Goal: Navigation & Orientation: Find specific page/section

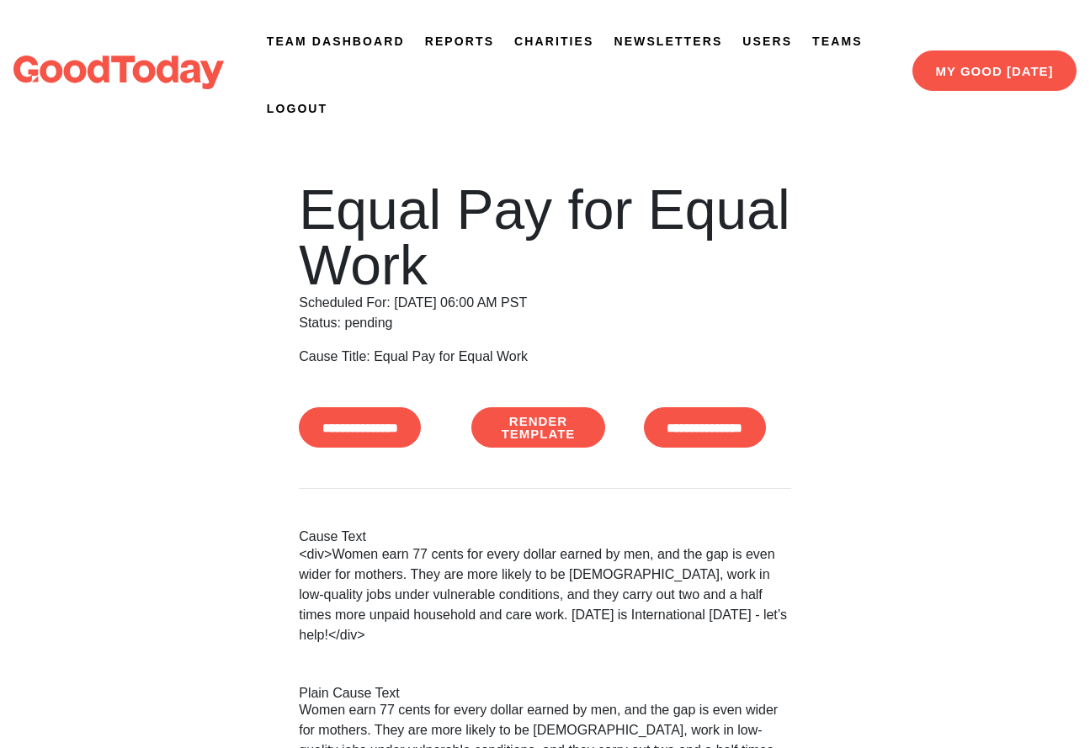
click at [466, 40] on link "Reports" at bounding box center [459, 42] width 69 height 18
click at [326, 42] on link "Team Dashboard" at bounding box center [336, 42] width 138 height 18
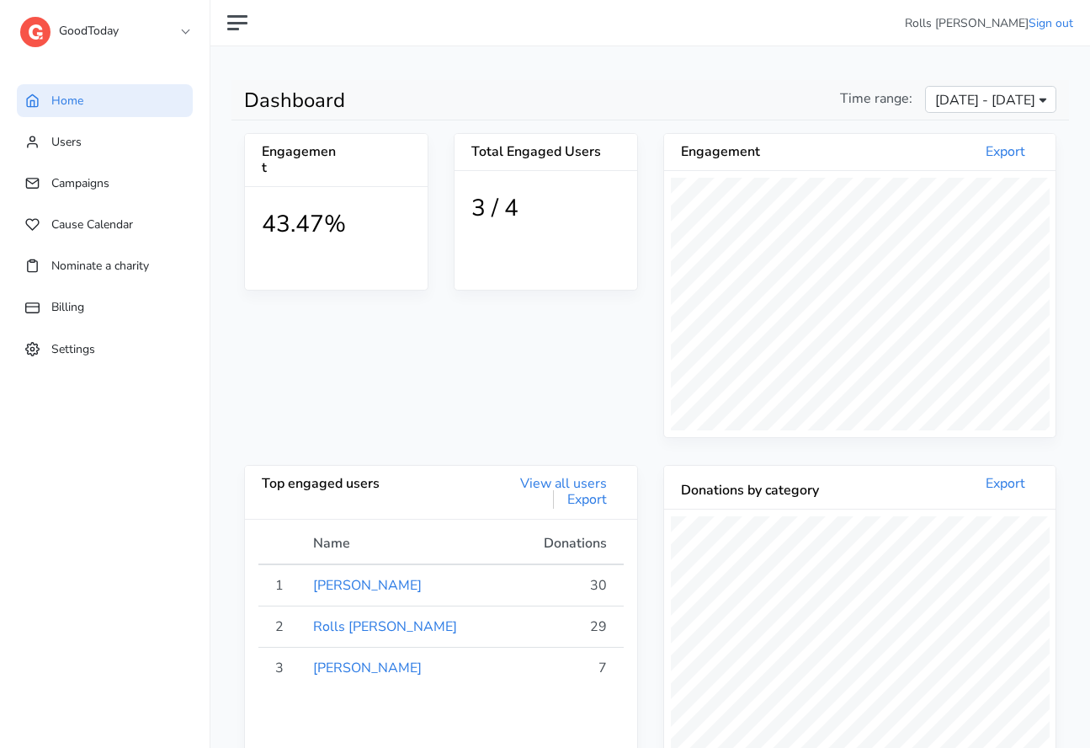
scroll to position [310, 391]
click at [187, 35] on link "GoodToday" at bounding box center [104, 27] width 168 height 30
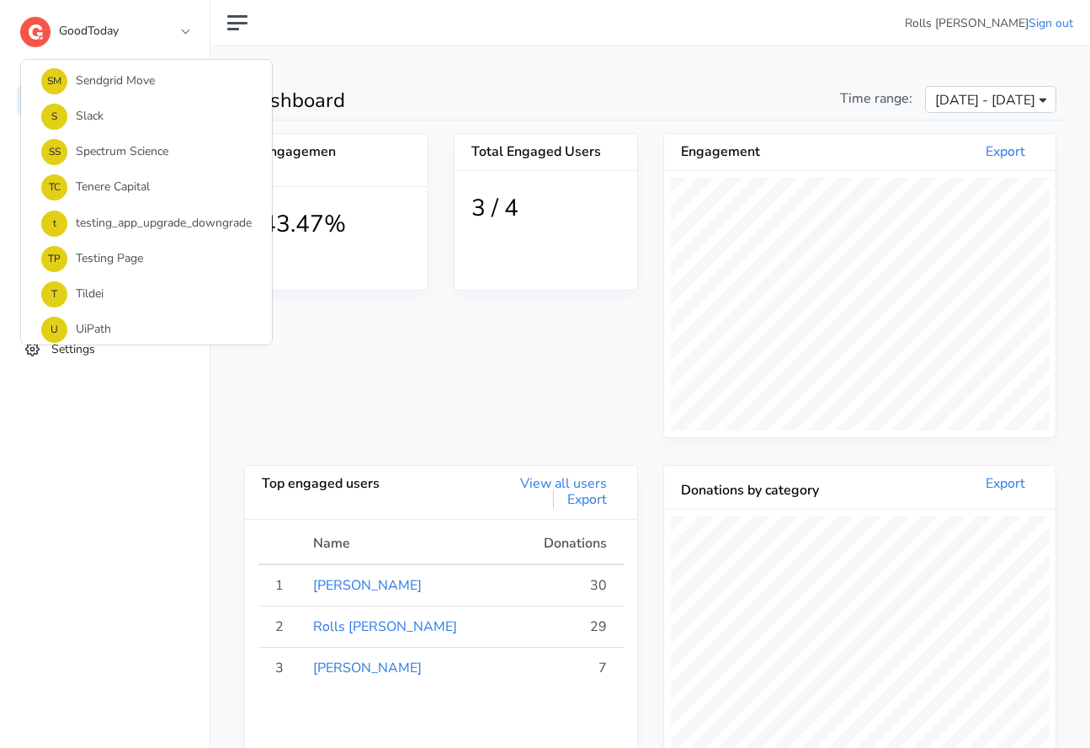
scroll to position [1184, 0]
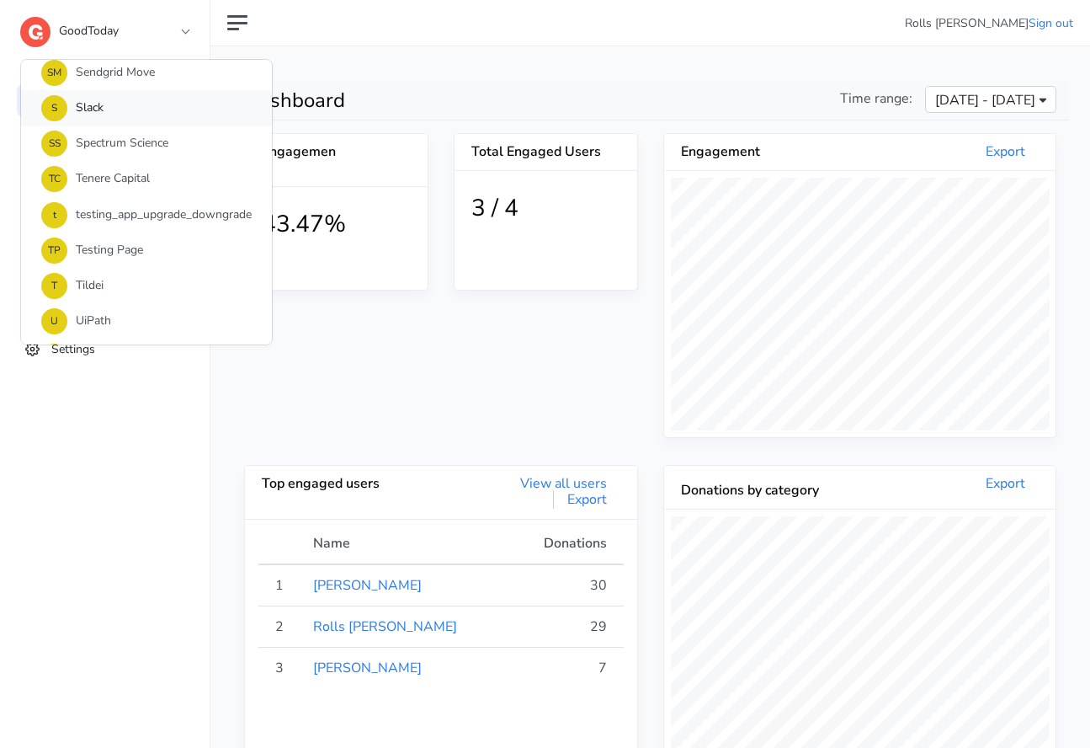
click at [107, 107] on link "S Slack" at bounding box center [146, 107] width 251 height 35
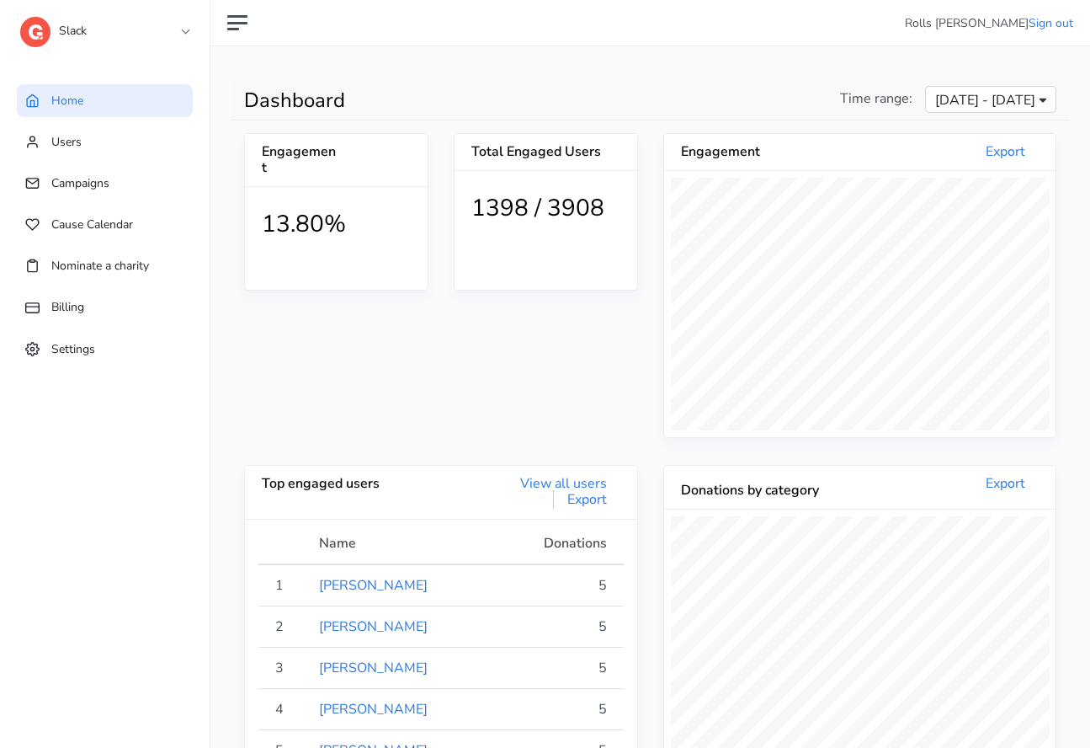
scroll to position [310, 391]
click at [69, 180] on span "Campaigns" at bounding box center [80, 183] width 58 height 16
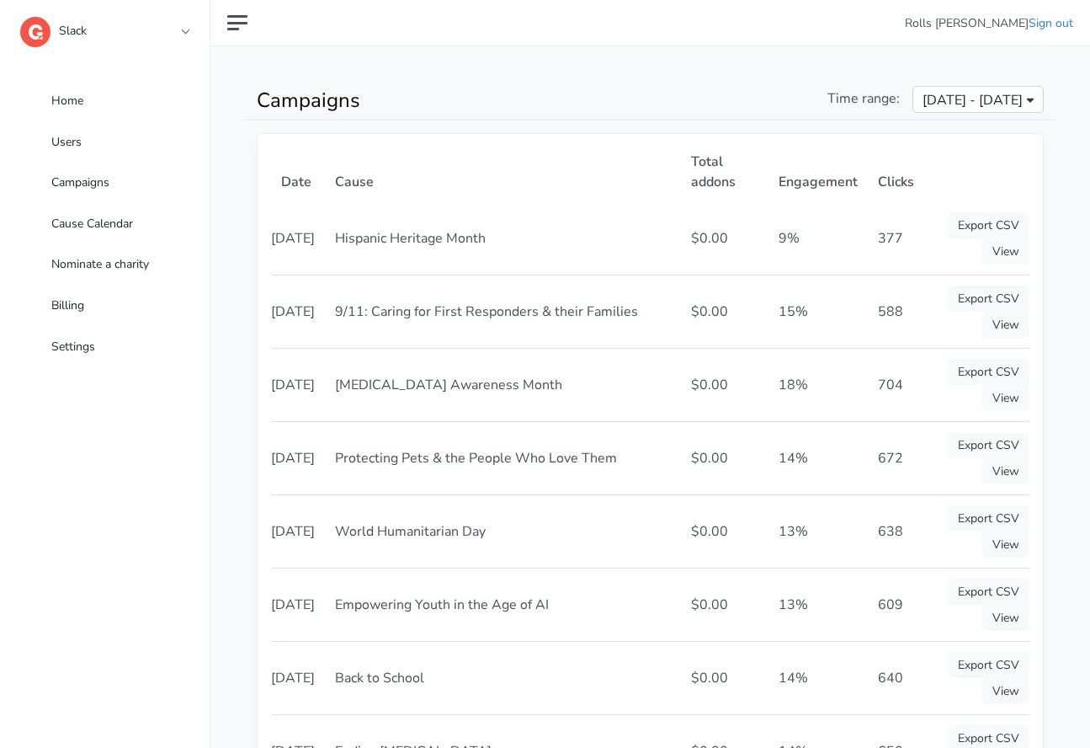
click at [122, 35] on link "Slack" at bounding box center [104, 27] width 168 height 30
click at [189, 30] on div "Slack 1 1SE a alma B BCG B BeanieSpace B Bollin C Chariot C Confetti C Connectd…" at bounding box center [121, 33] width 202 height 67
click at [180, 33] on link "Slack" at bounding box center [104, 27] width 168 height 30
click at [82, 105] on span "Home" at bounding box center [67, 101] width 32 height 16
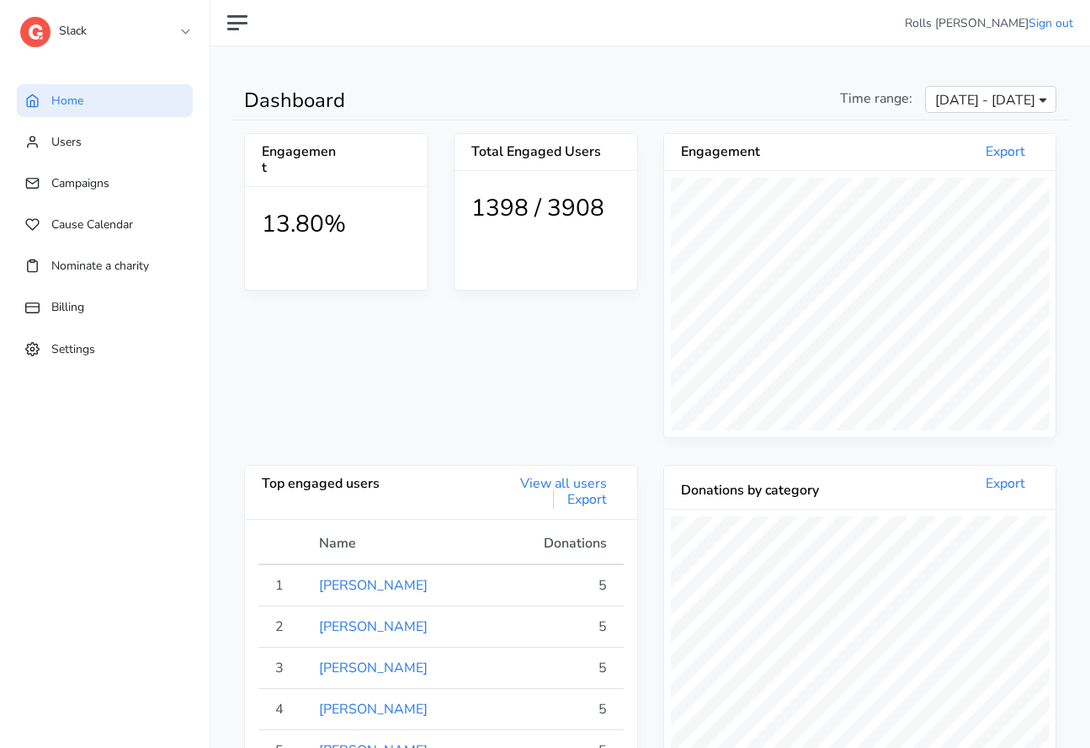
scroll to position [310, 391]
click at [186, 32] on link "Slack" at bounding box center [104, 27] width 168 height 30
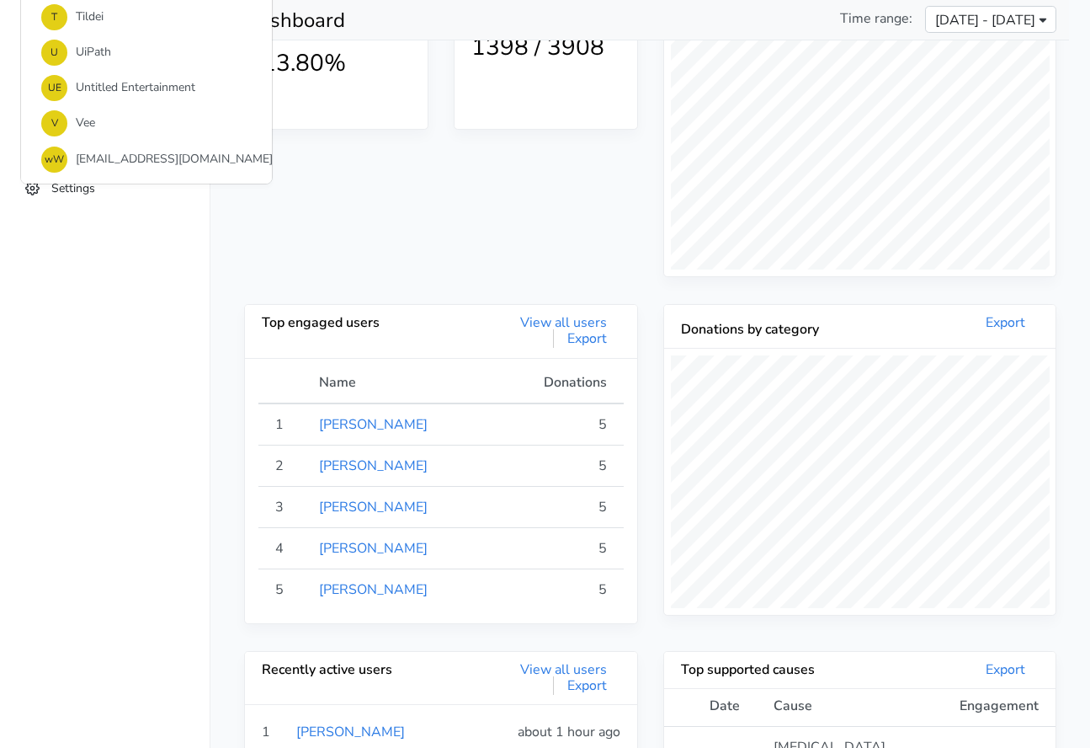
scroll to position [138, 0]
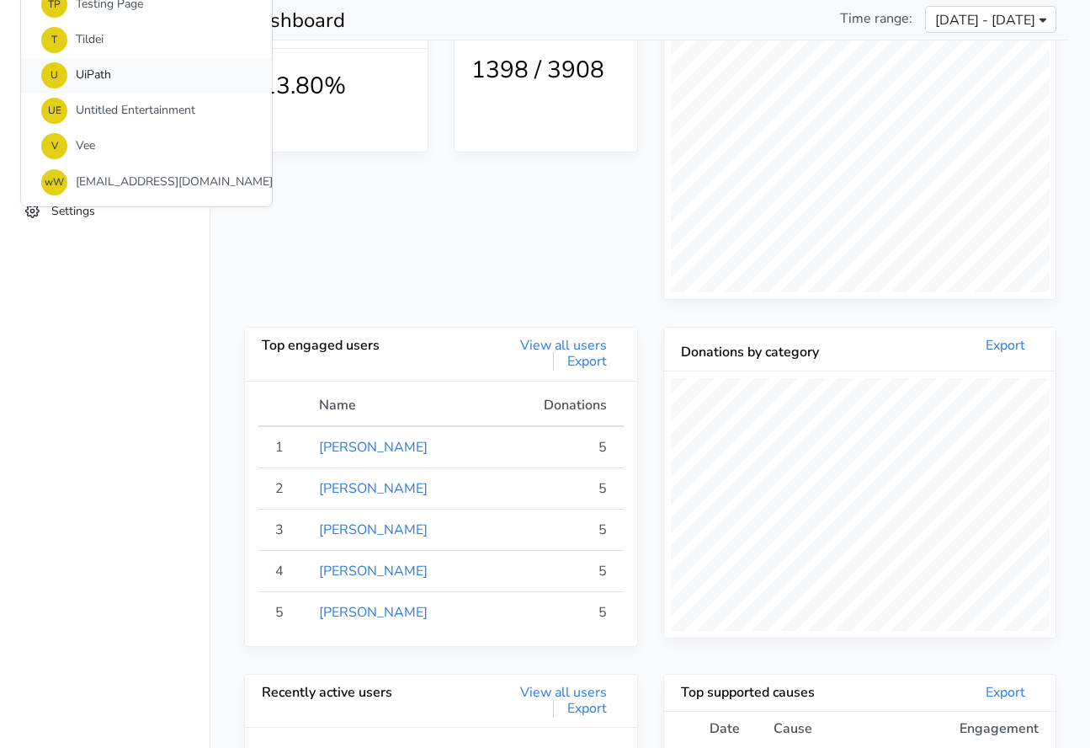
click at [93, 74] on link "U UiPath" at bounding box center [146, 75] width 251 height 35
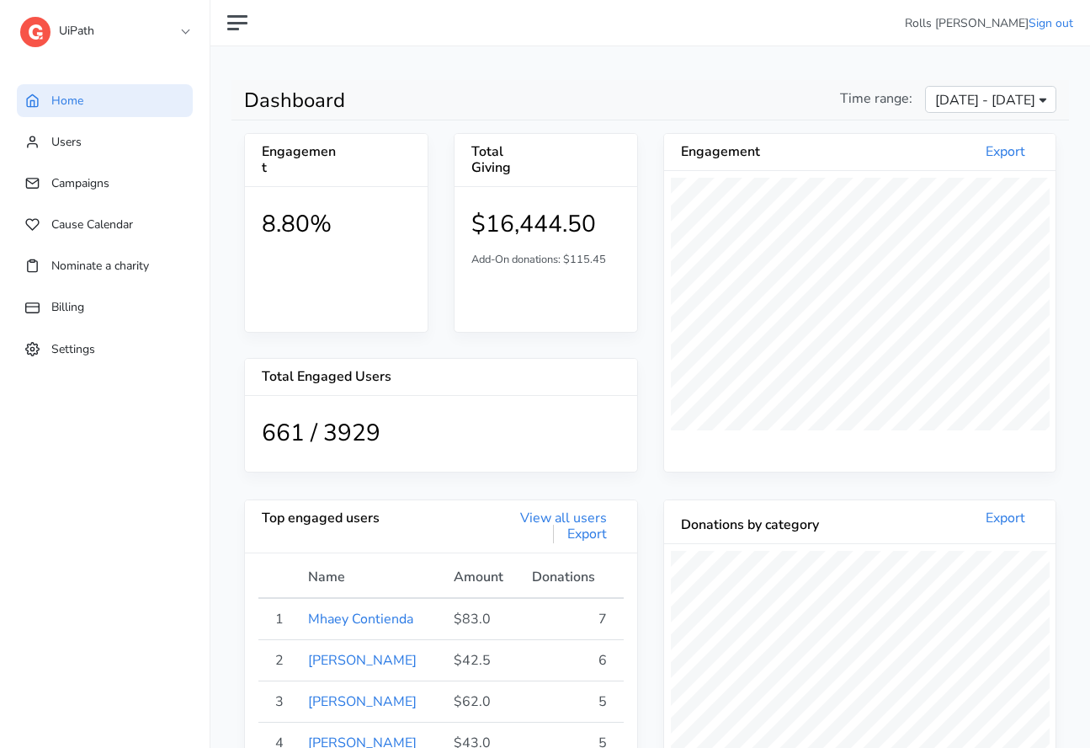
scroll to position [310, 391]
click at [100, 191] on span "Campaigns" at bounding box center [80, 183] width 58 height 16
